Goal: Task Accomplishment & Management: Complete application form

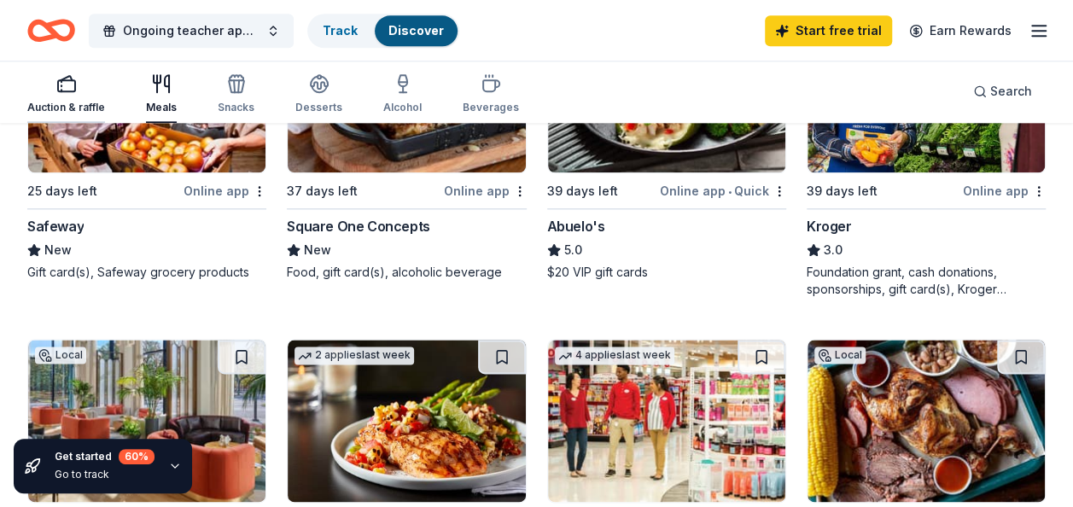
scroll to position [924, 0]
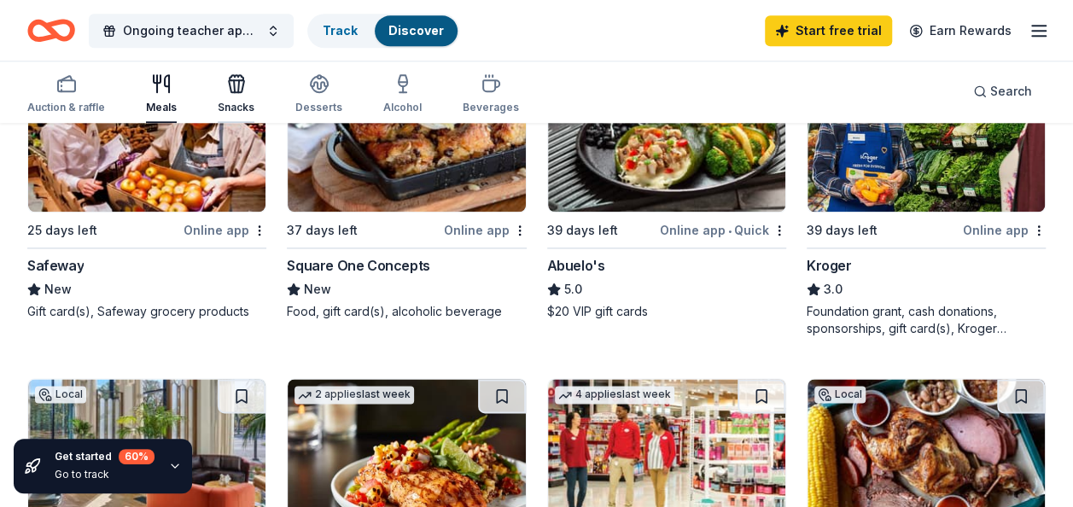
click at [229, 80] on icon "button" at bounding box center [236, 86] width 15 height 12
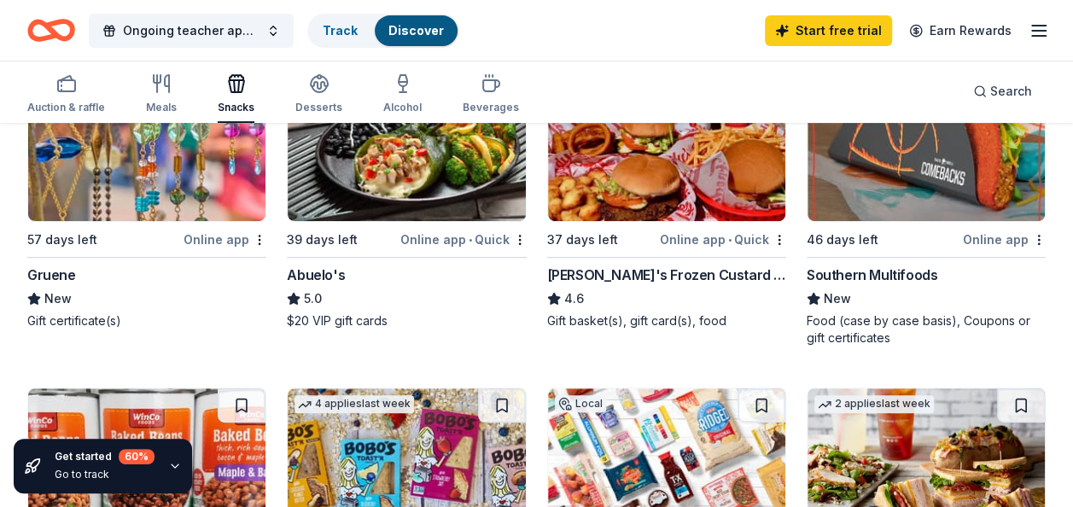
scroll to position [171, 0]
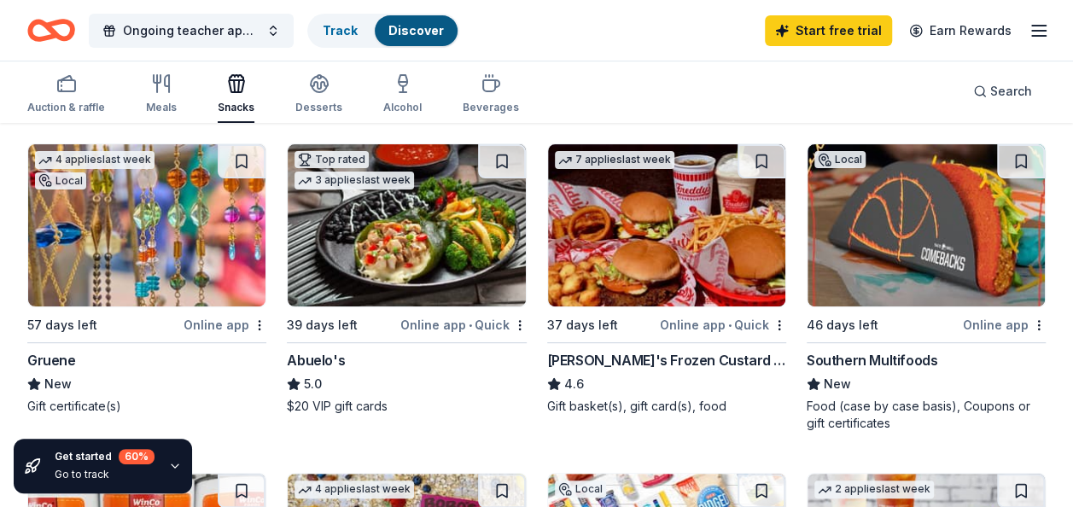
click at [644, 254] on img at bounding box center [666, 225] width 237 height 162
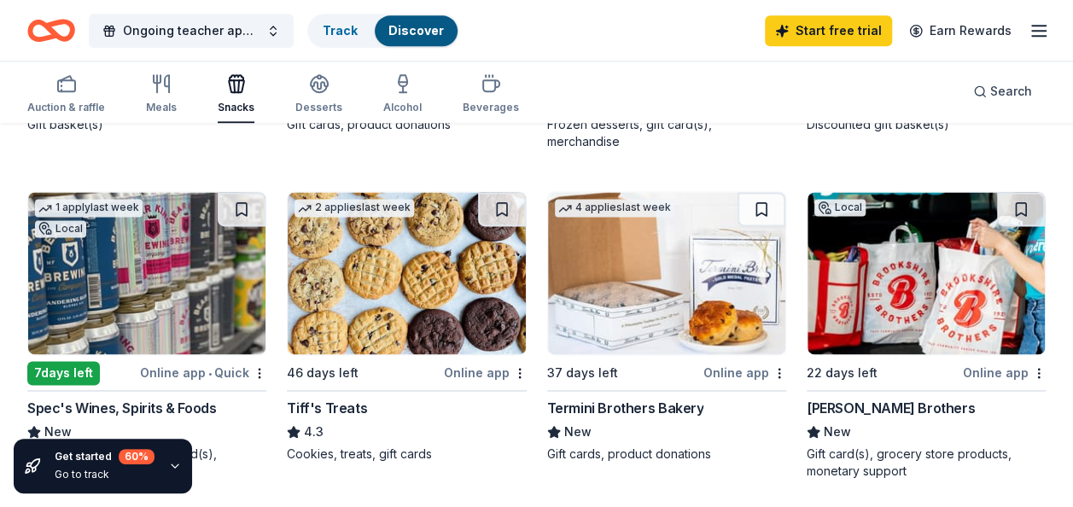
scroll to position [1195, 0]
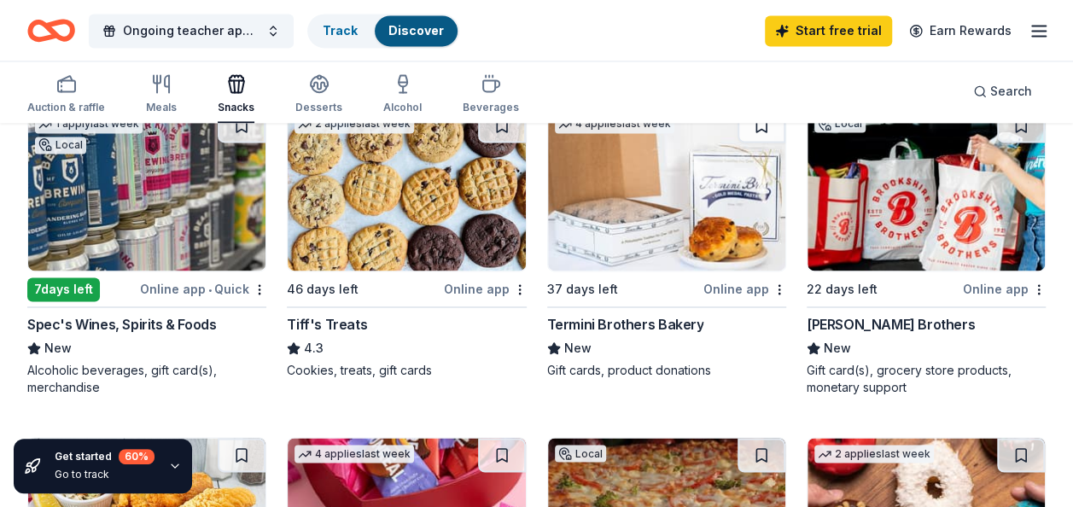
click at [358, 183] on img at bounding box center [406, 189] width 237 height 162
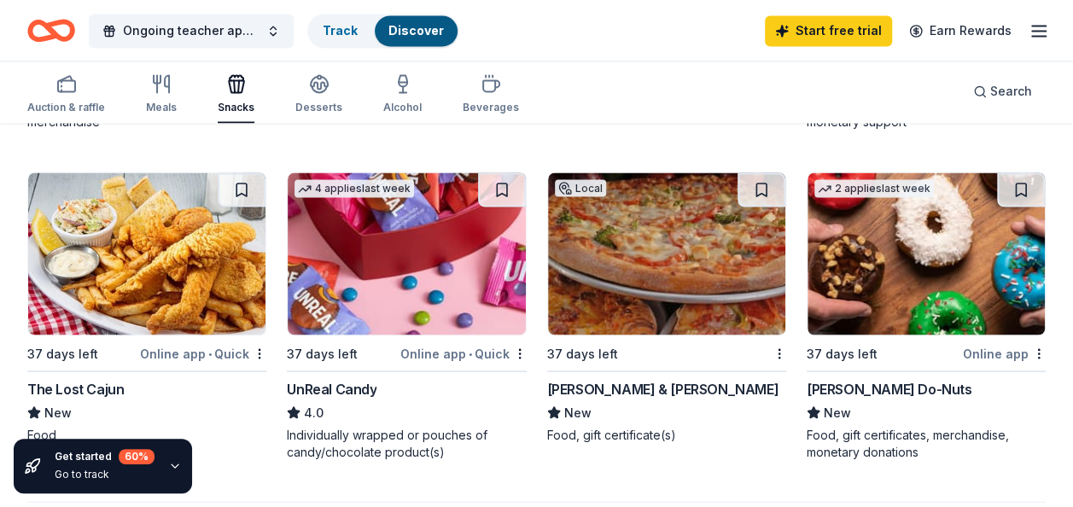
scroll to position [1451, 0]
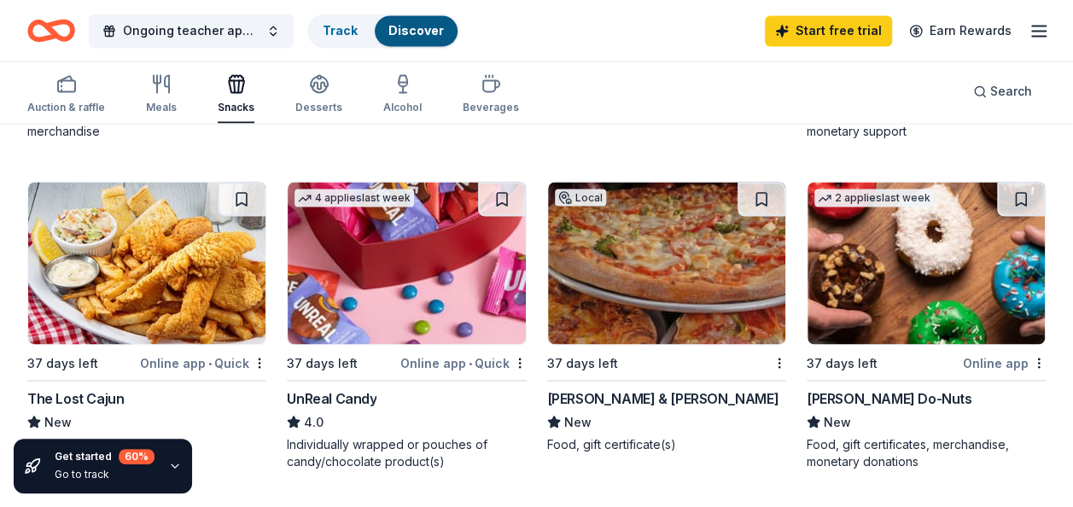
click at [916, 263] on img at bounding box center [925, 263] width 237 height 162
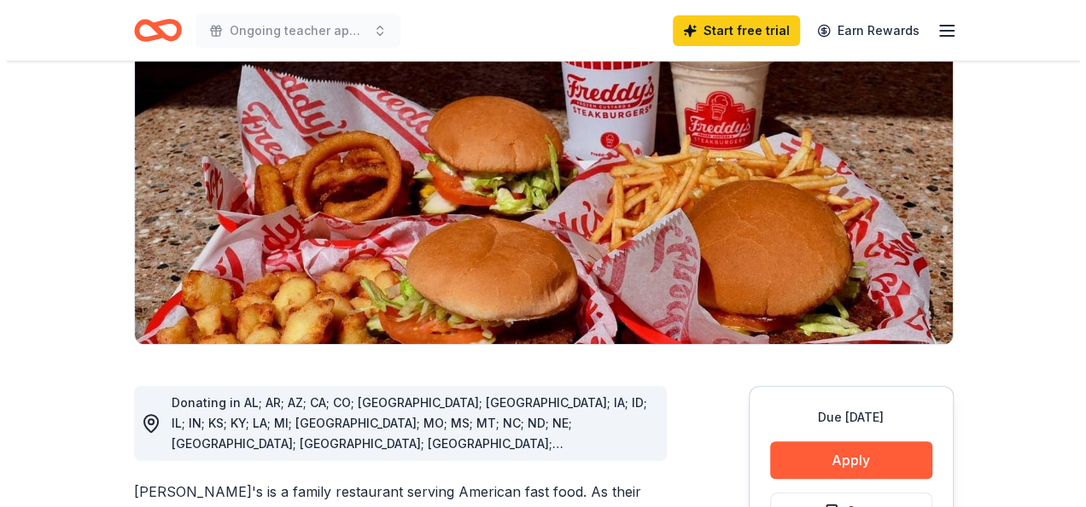
scroll to position [341, 0]
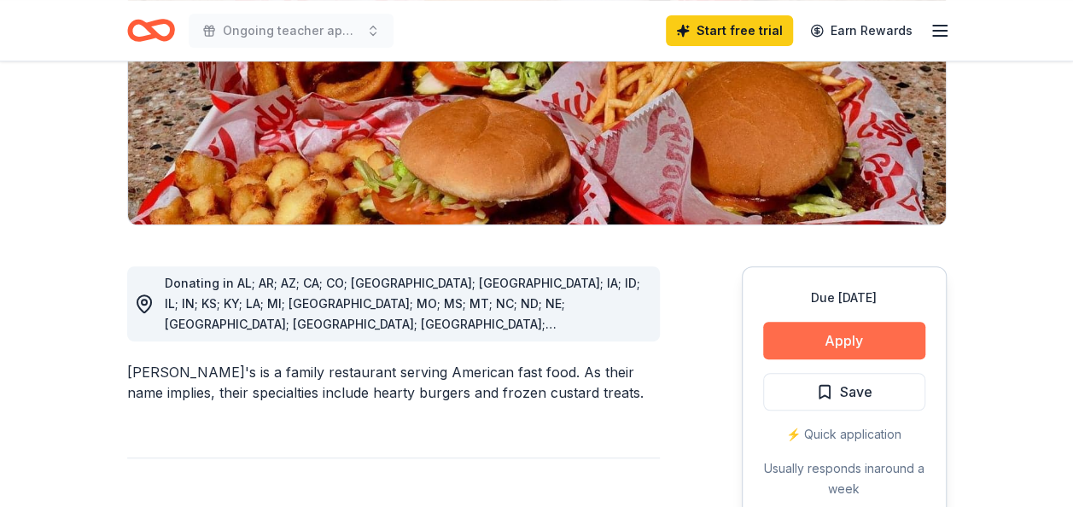
click at [857, 322] on button "Apply" at bounding box center [844, 341] width 162 height 38
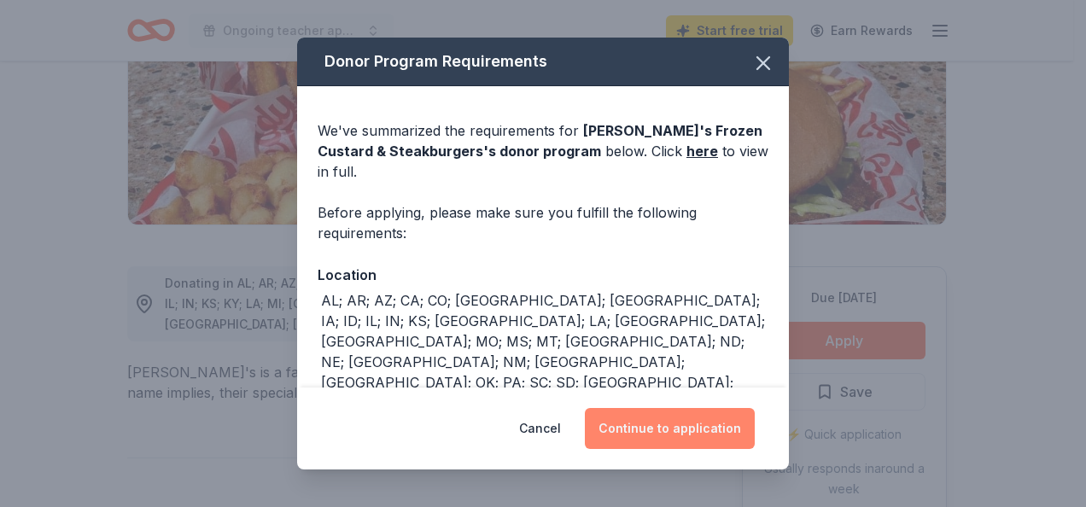
click at [659, 432] on button "Continue to application" at bounding box center [670, 428] width 170 height 41
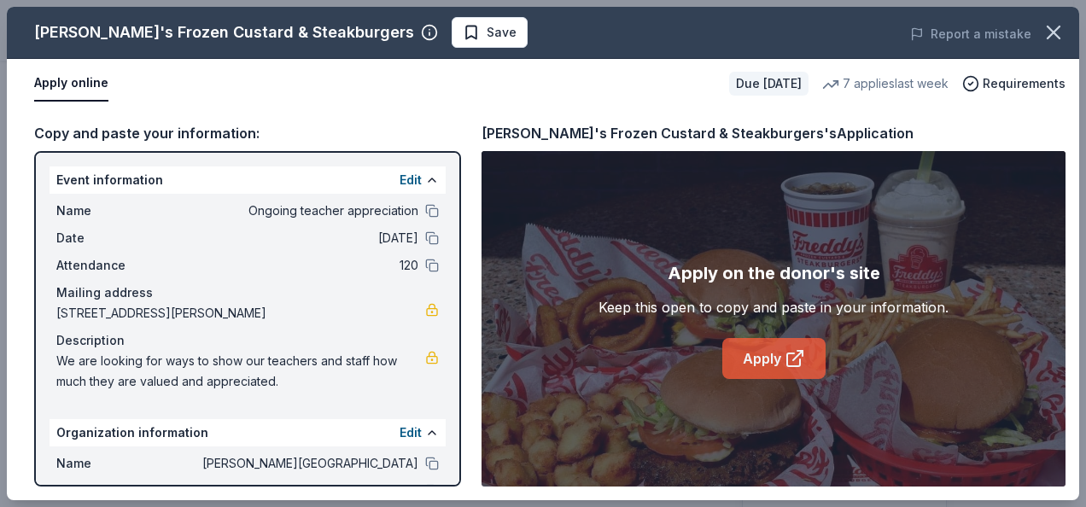
click at [749, 352] on link "Apply" at bounding box center [773, 358] width 103 height 41
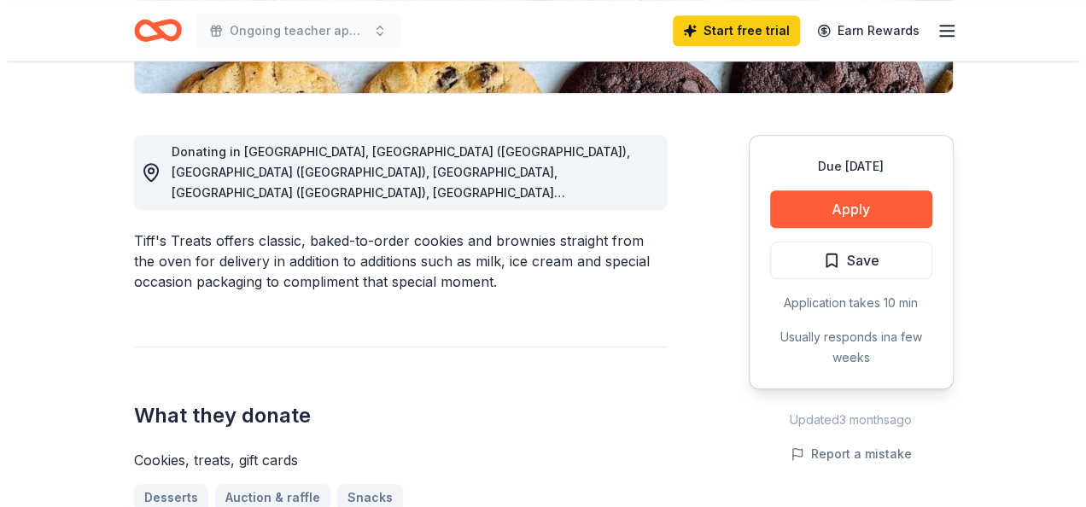
scroll to position [427, 0]
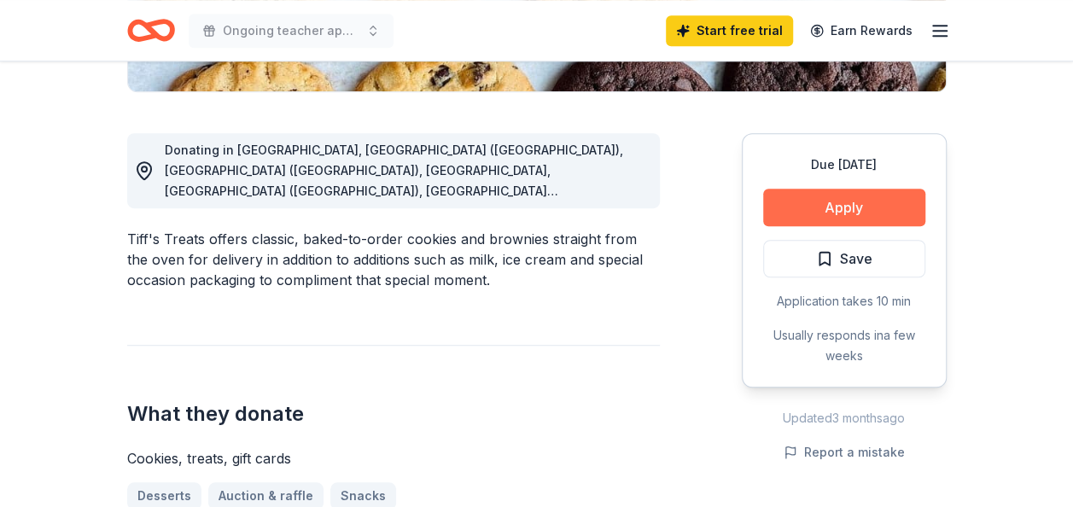
click at [832, 195] on button "Apply" at bounding box center [844, 208] width 162 height 38
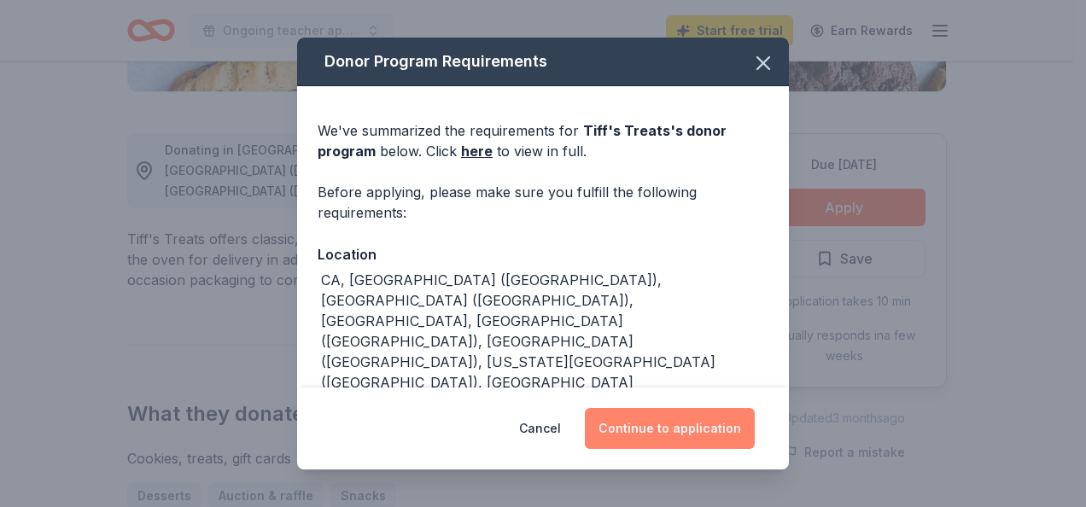
click at [666, 422] on button "Continue to application" at bounding box center [670, 428] width 170 height 41
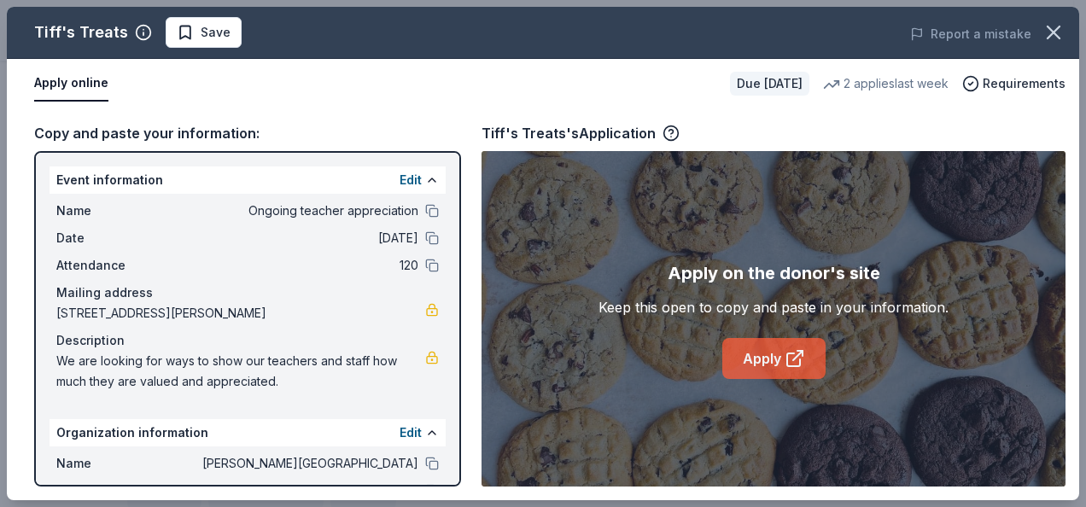
click at [748, 357] on link "Apply" at bounding box center [773, 358] width 103 height 41
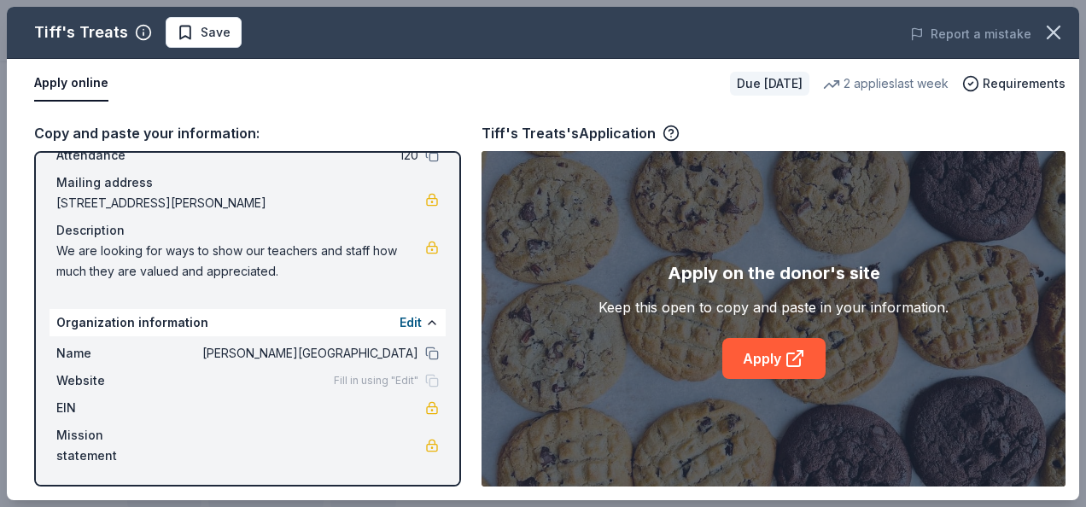
scroll to position [112, 0]
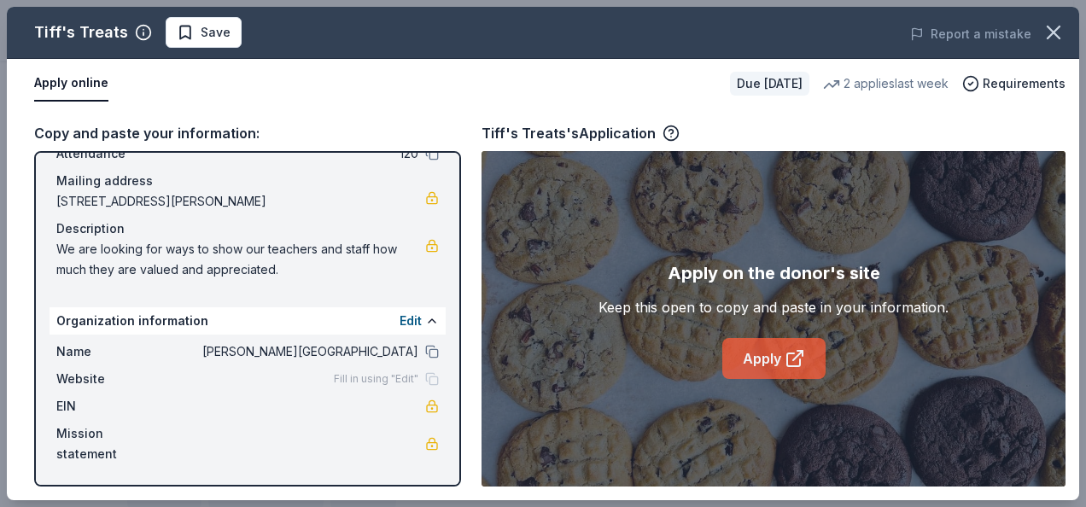
click at [772, 354] on link "Apply" at bounding box center [773, 358] width 103 height 41
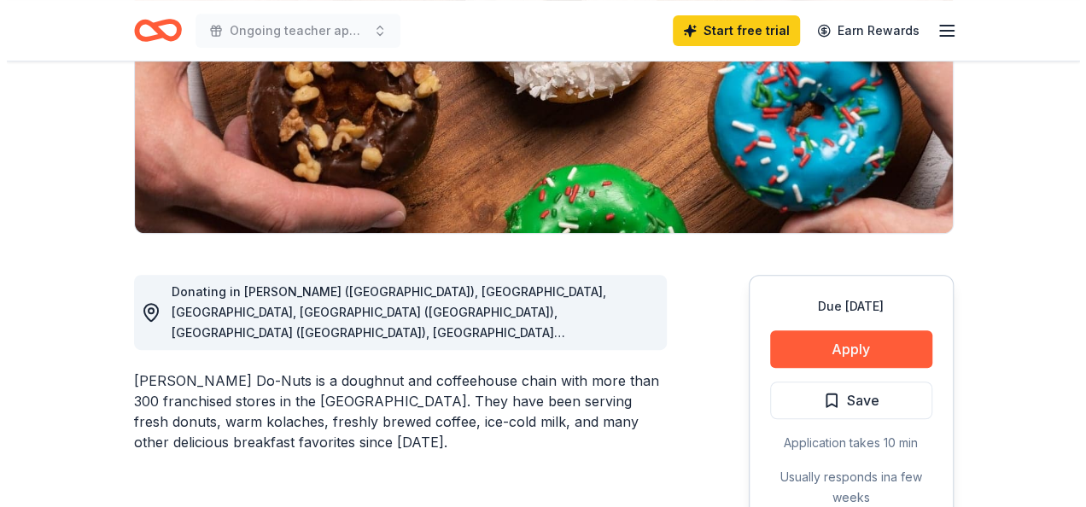
scroll to position [427, 0]
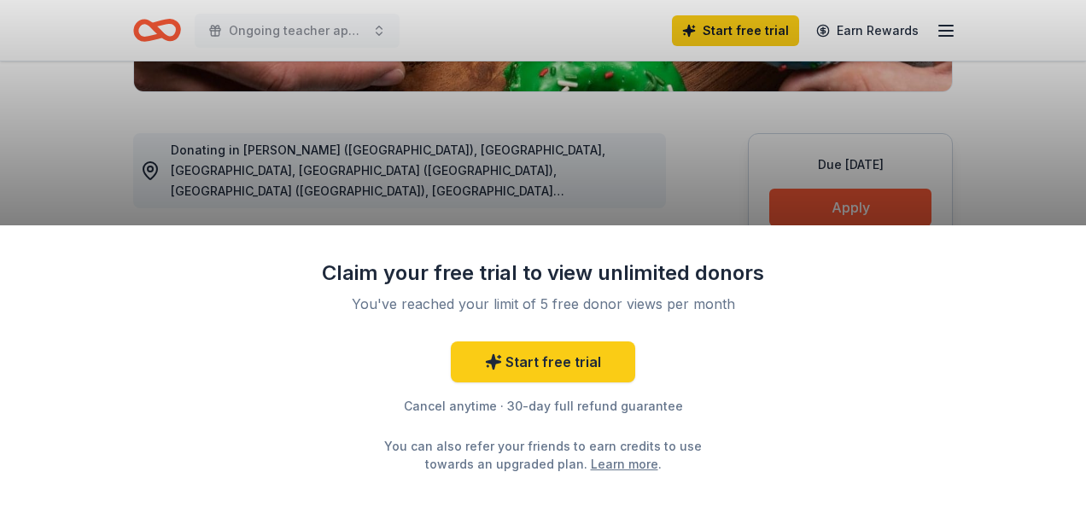
click at [936, 155] on div "Claim your free trial to view unlimited donors You've reached your limit of 5 f…" at bounding box center [543, 253] width 1086 height 507
